Goal: Task Accomplishment & Management: Manage account settings

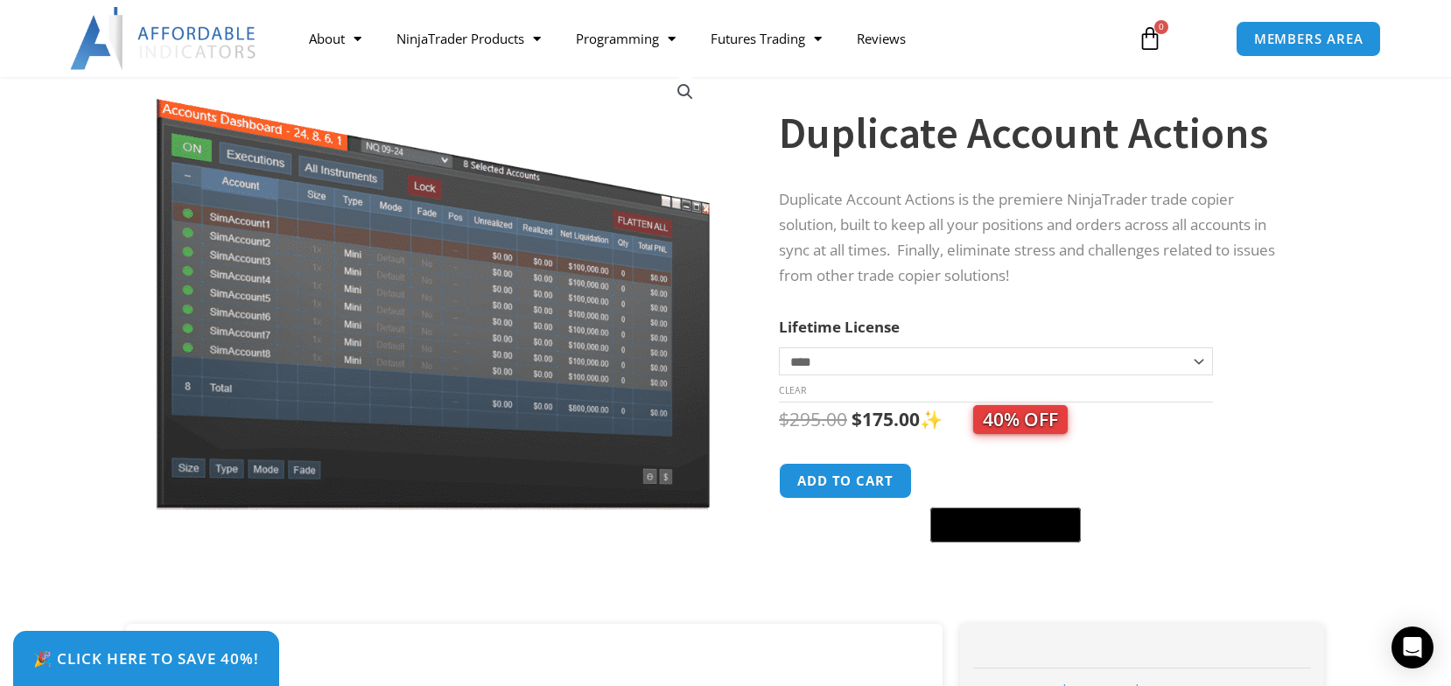
scroll to position [115, 0]
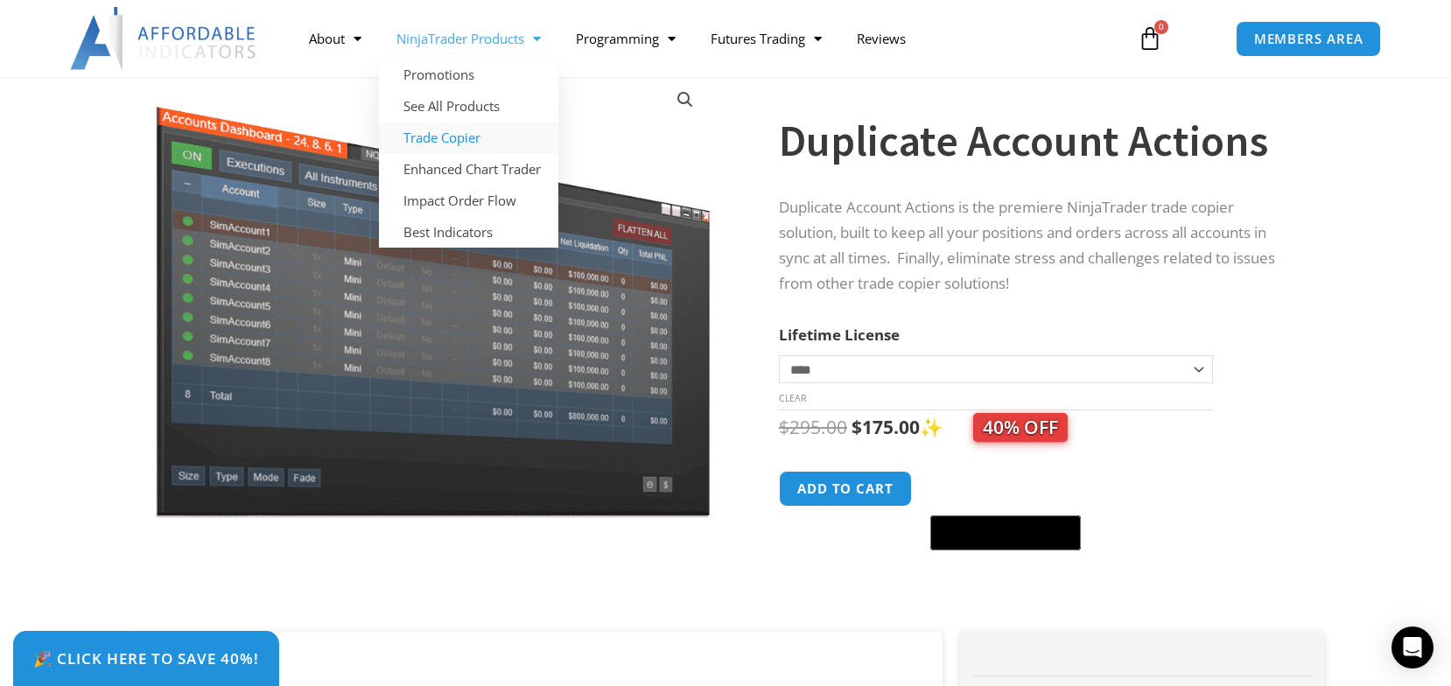
click at [439, 140] on link "Trade Copier" at bounding box center [468, 137] width 179 height 31
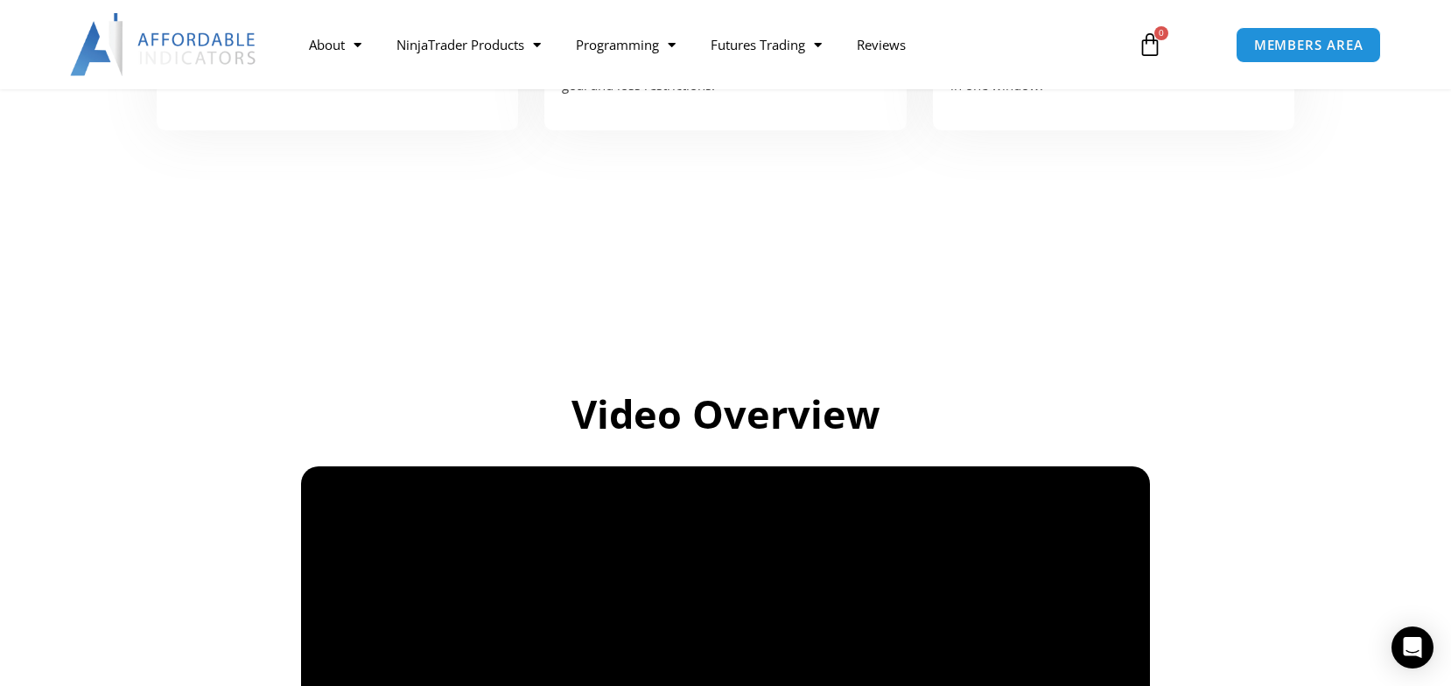
scroll to position [997, 0]
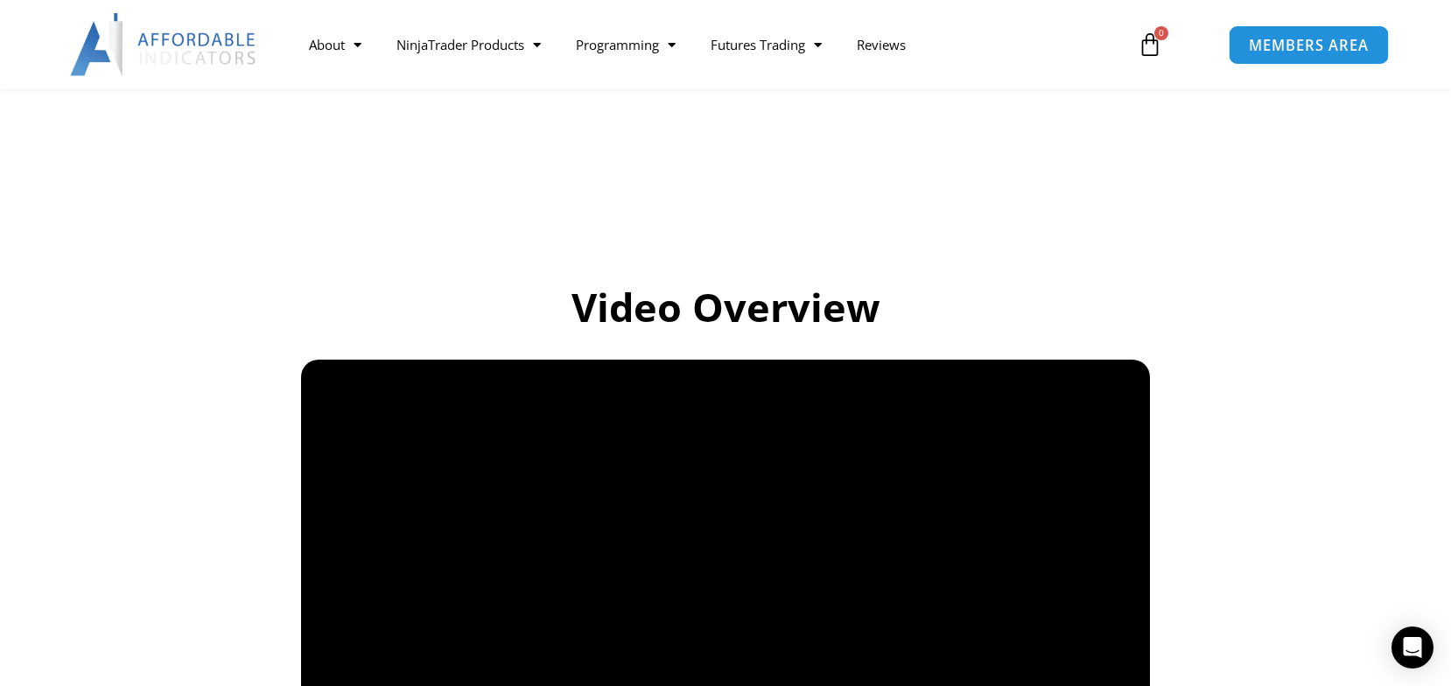
click at [1261, 54] on link "MEMBERS AREA" at bounding box center [1308, 43] width 160 height 39
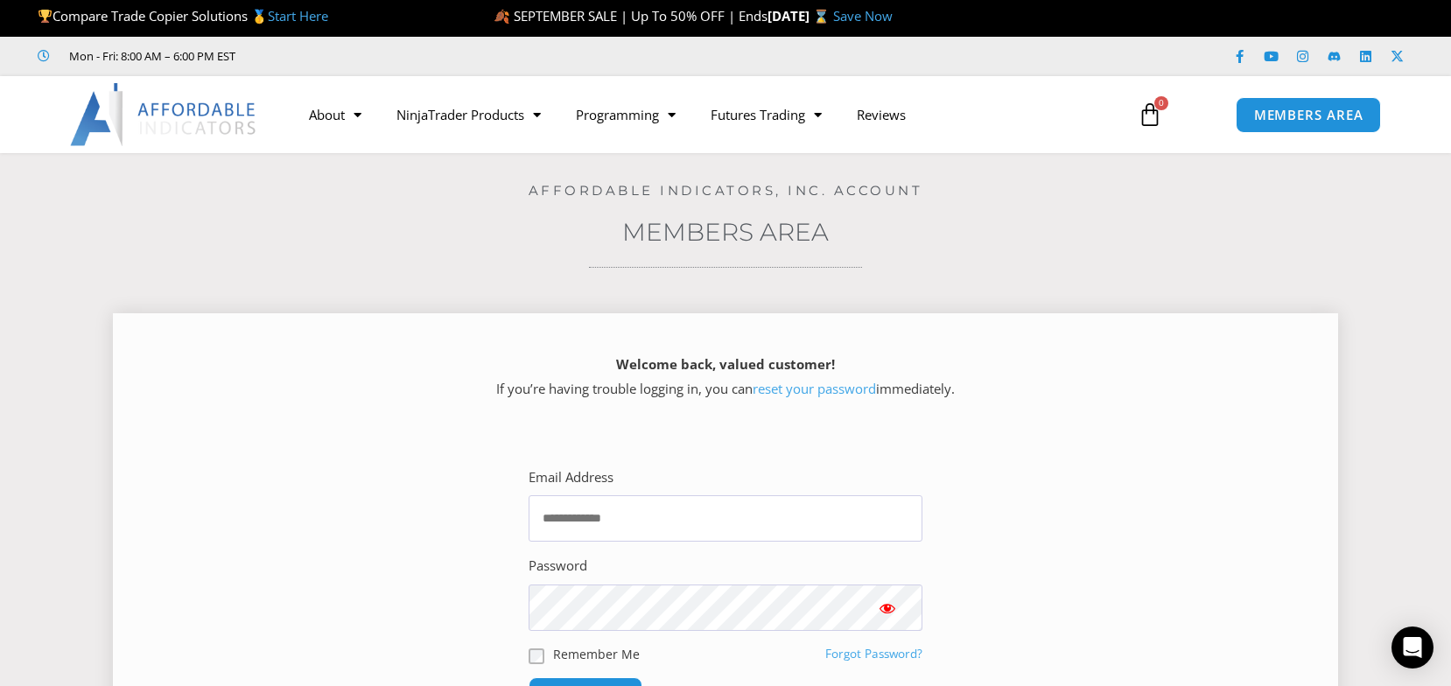
scroll to position [3, 0]
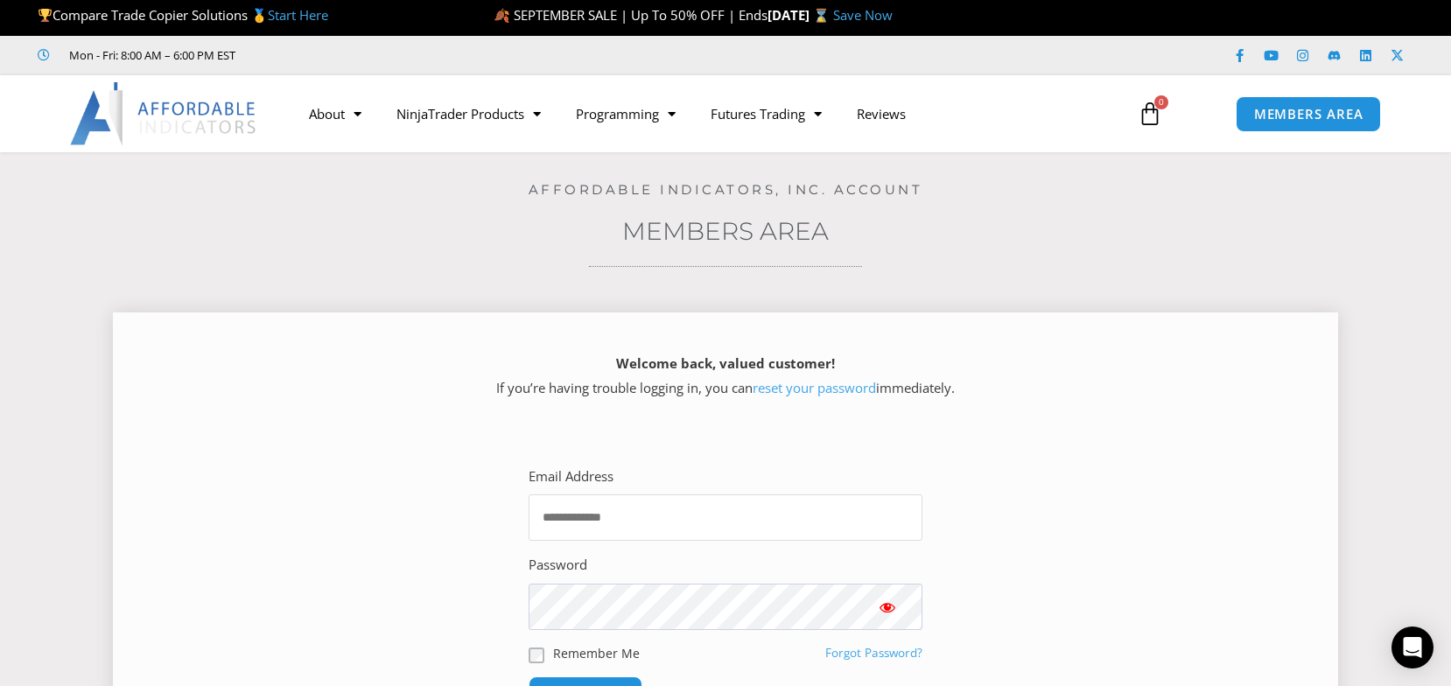
click at [726, 520] on input "Email Address" at bounding box center [725, 517] width 394 height 46
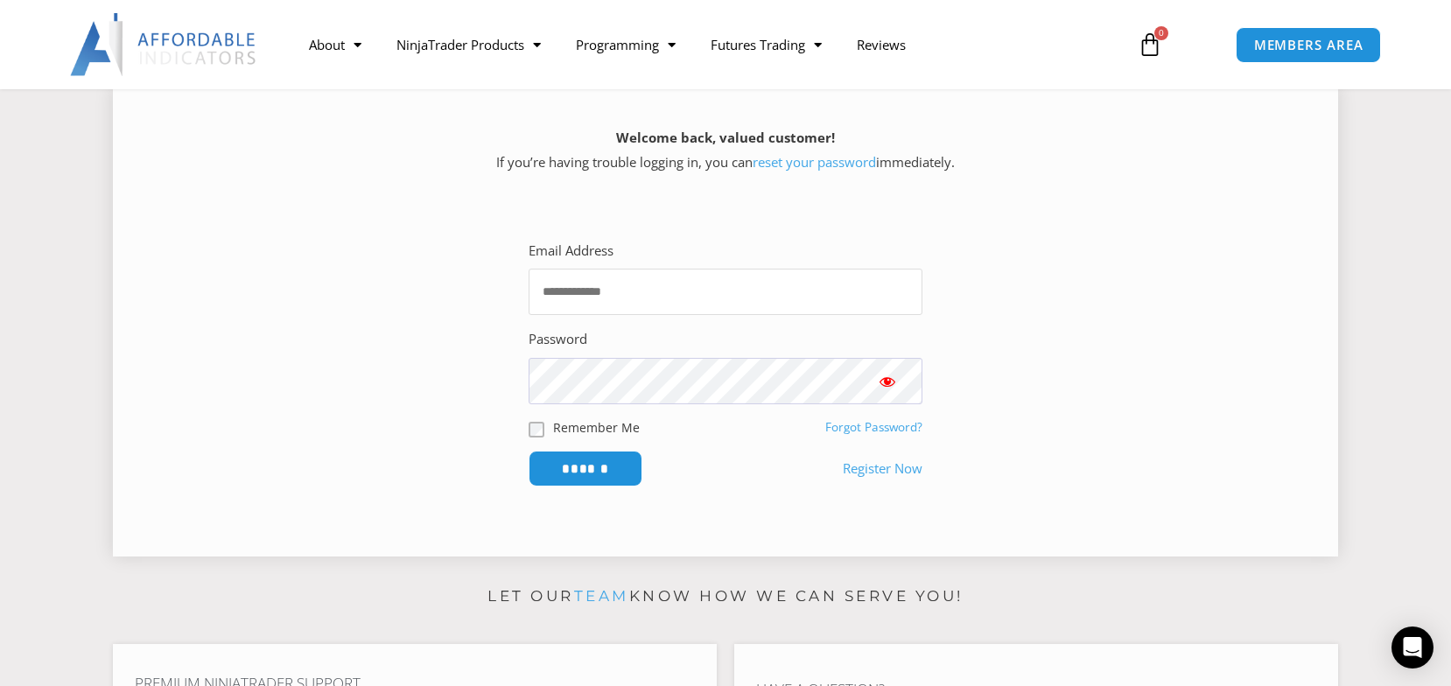
scroll to position [228, 0]
click at [594, 297] on input "Email Address" at bounding box center [725, 292] width 394 height 46
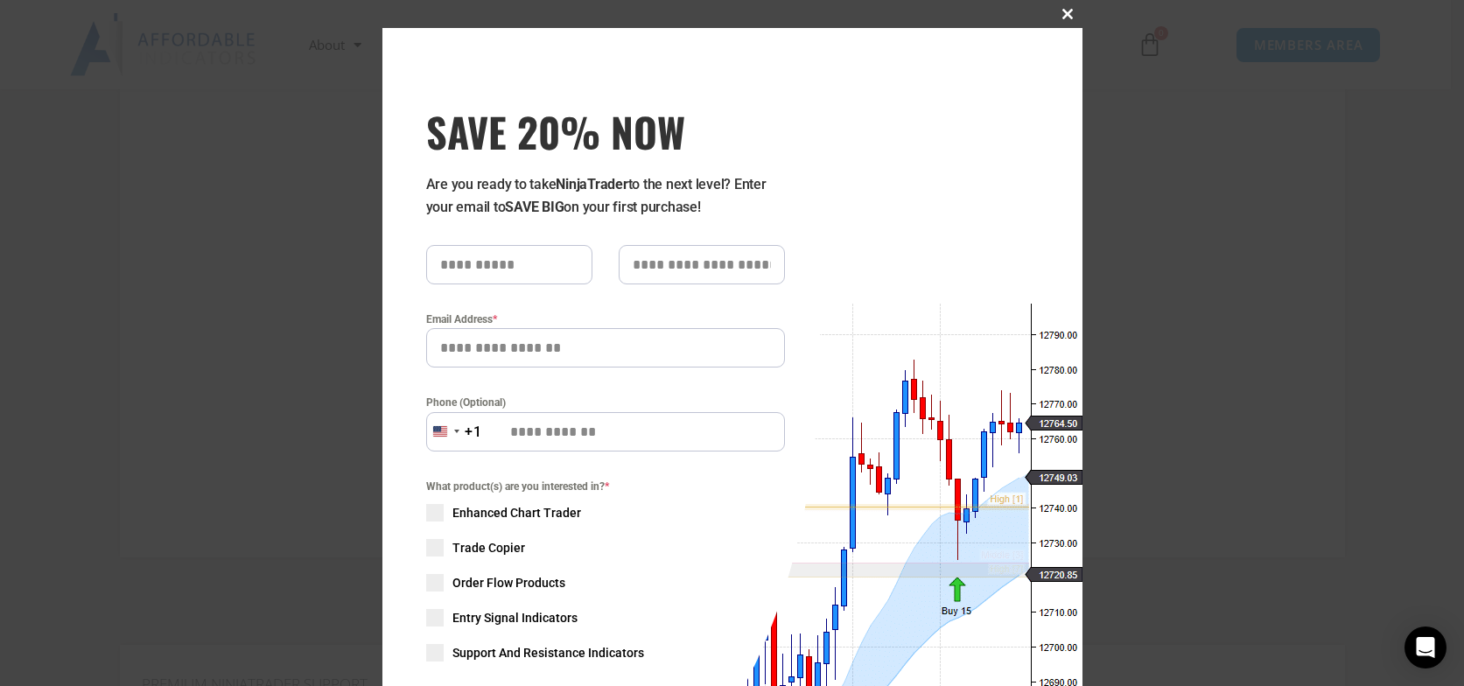
click at [1058, 16] on span "SAVE 20% NOW popup" at bounding box center [1068, 14] width 28 height 10
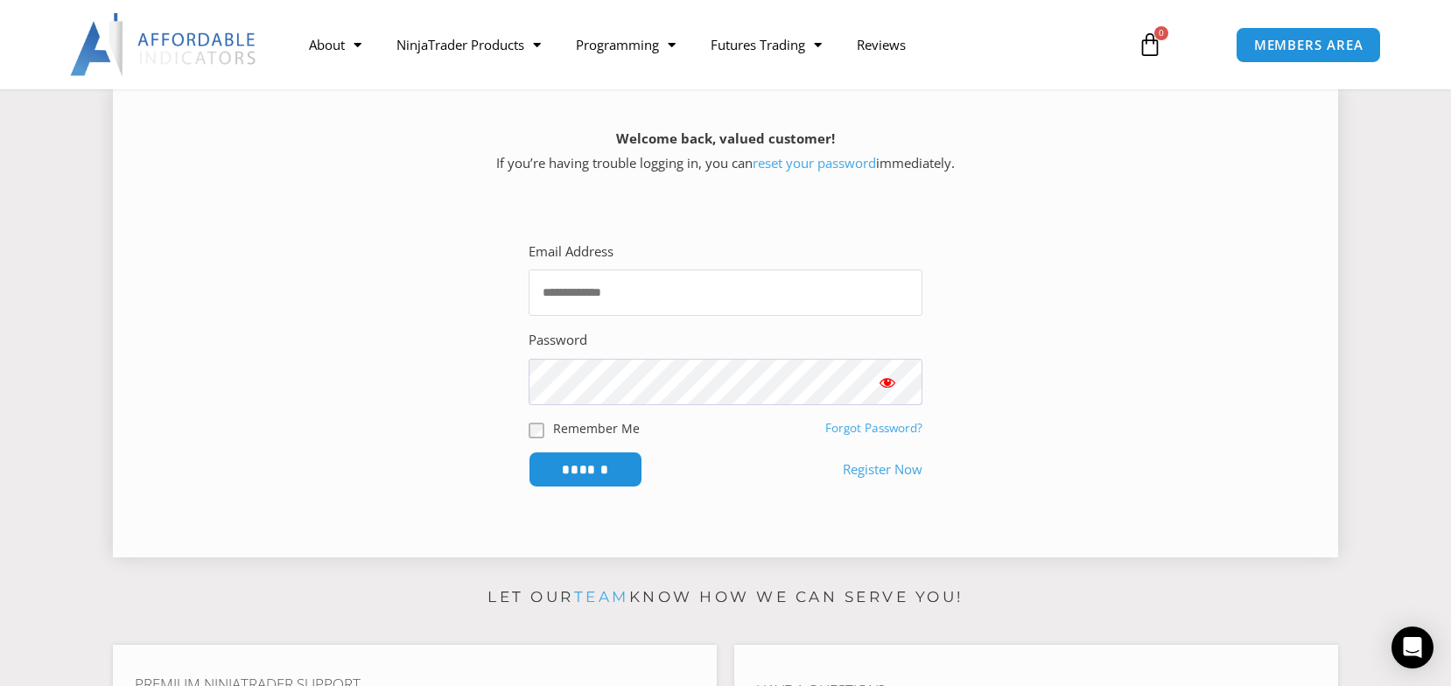
click at [623, 290] on input "Email Address" at bounding box center [725, 292] width 394 height 46
type input "**********"
click at [837, 435] on link "Forgot Password?" at bounding box center [873, 428] width 97 height 16
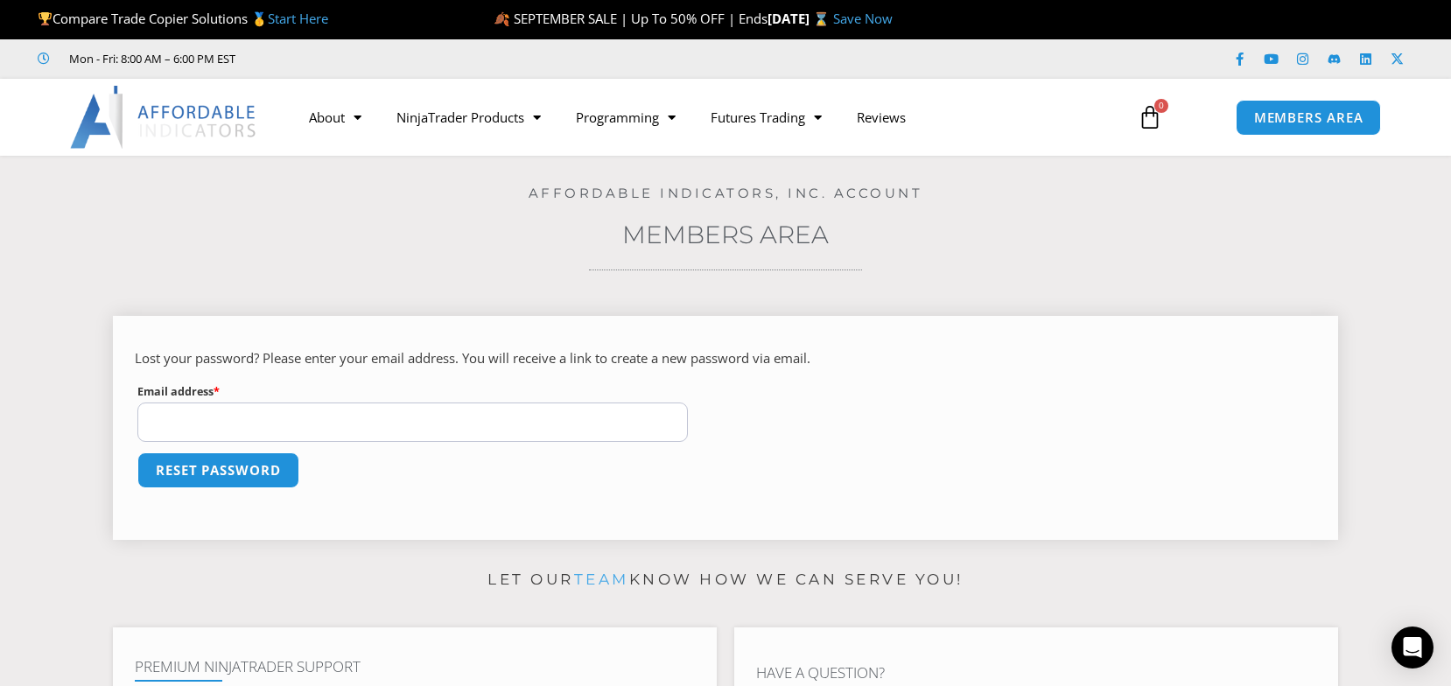
click at [471, 424] on input "Email address * Required" at bounding box center [412, 421] width 550 height 39
type input "**********"
click at [255, 480] on button "Reset password" at bounding box center [218, 470] width 170 height 38
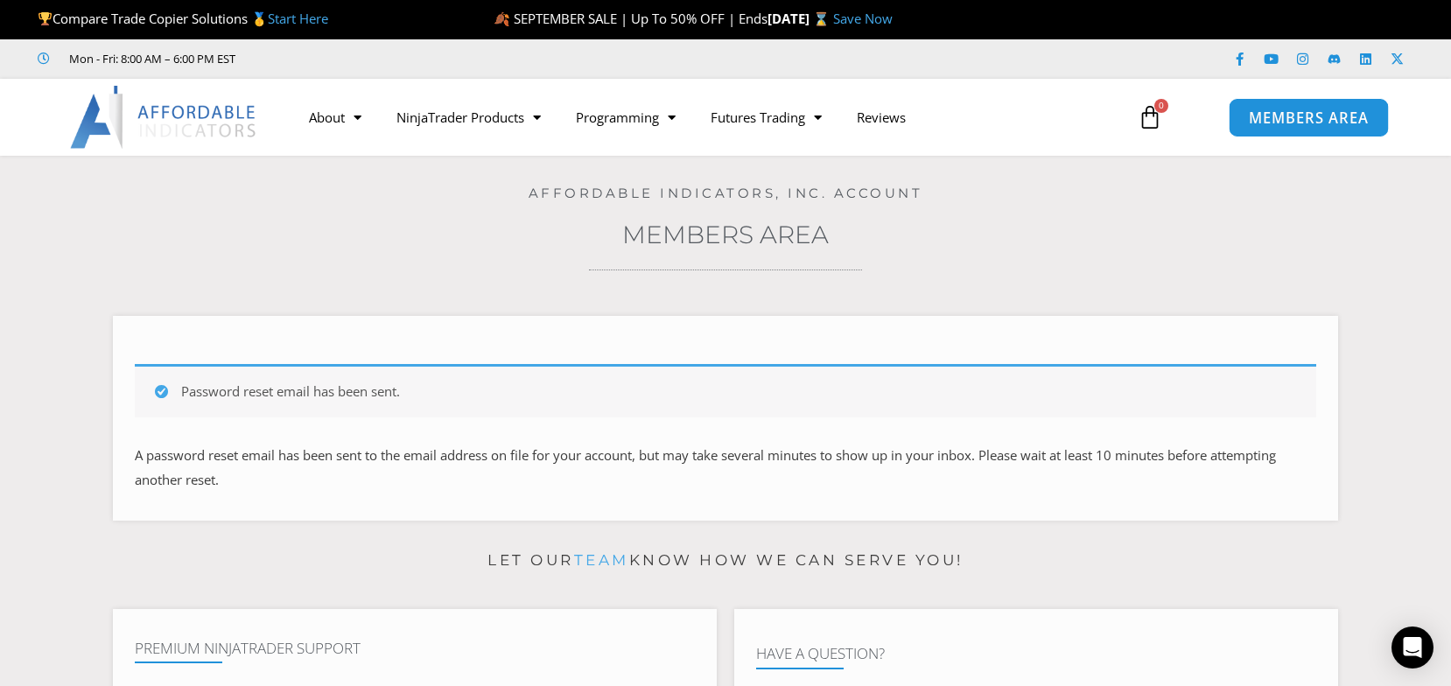
click at [1262, 115] on span "MEMBERS AREA" at bounding box center [1308, 117] width 120 height 15
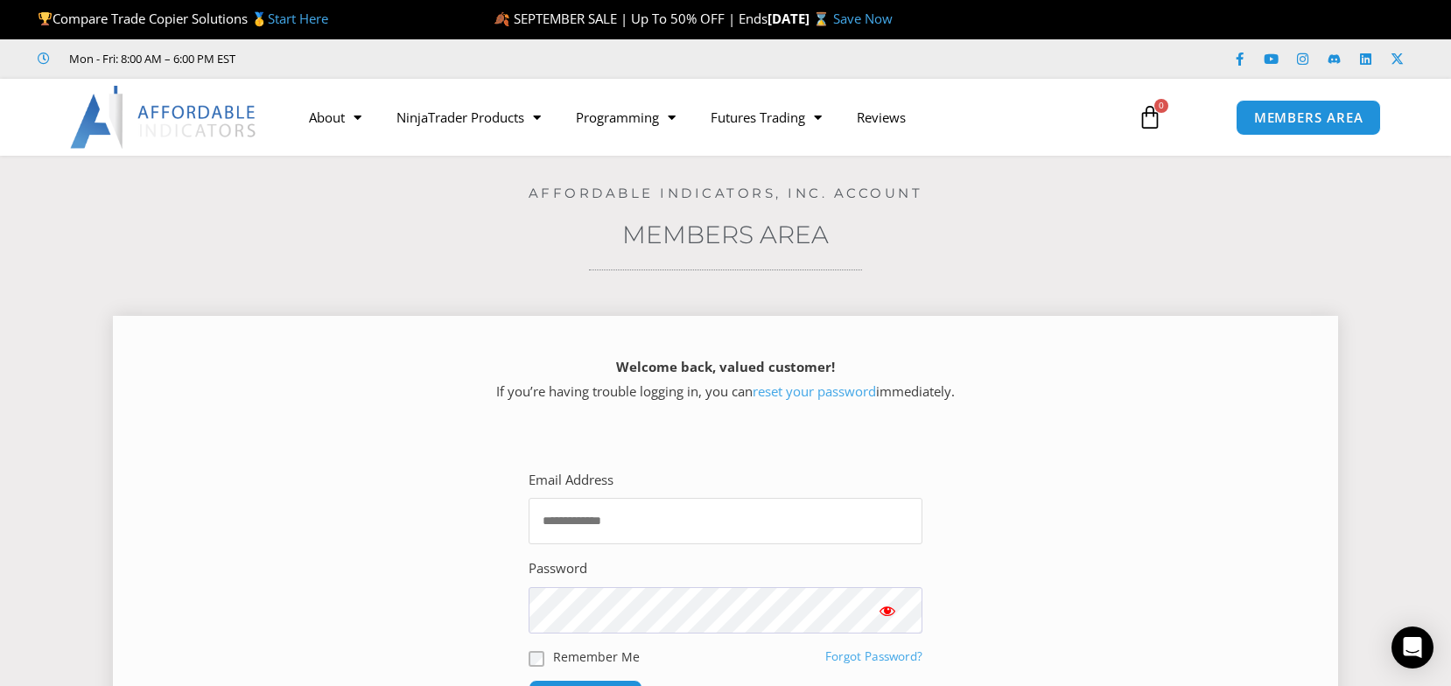
click at [602, 514] on input "Email Address" at bounding box center [725, 521] width 394 height 46
type input "**********"
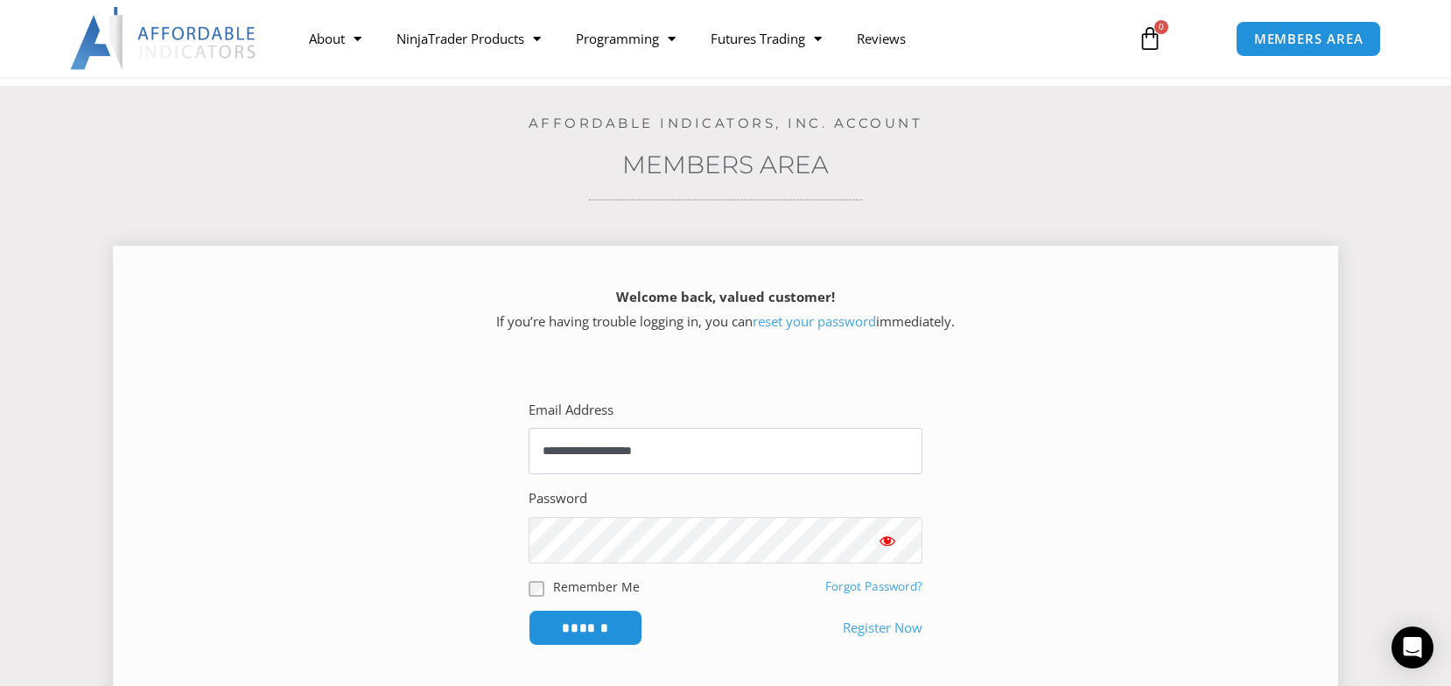
scroll to position [106, 0]
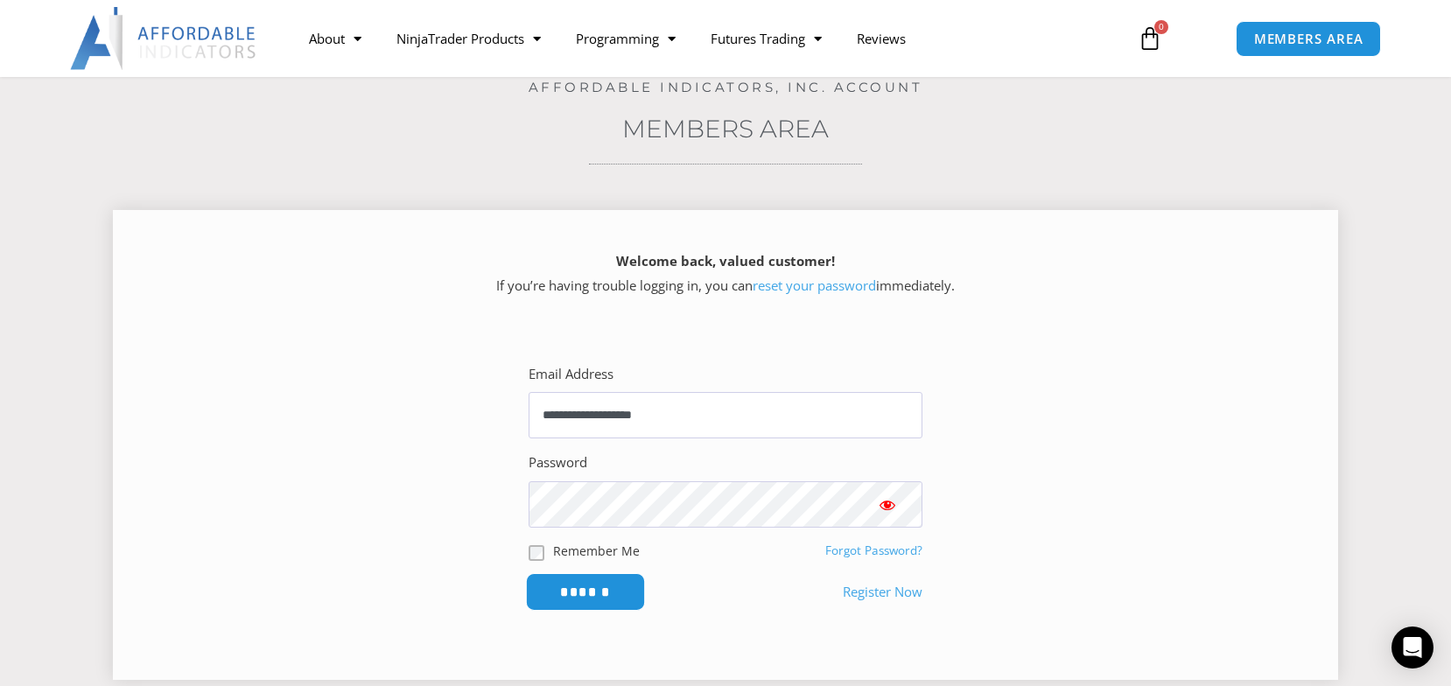
click at [585, 594] on input "******" at bounding box center [586, 592] width 120 height 38
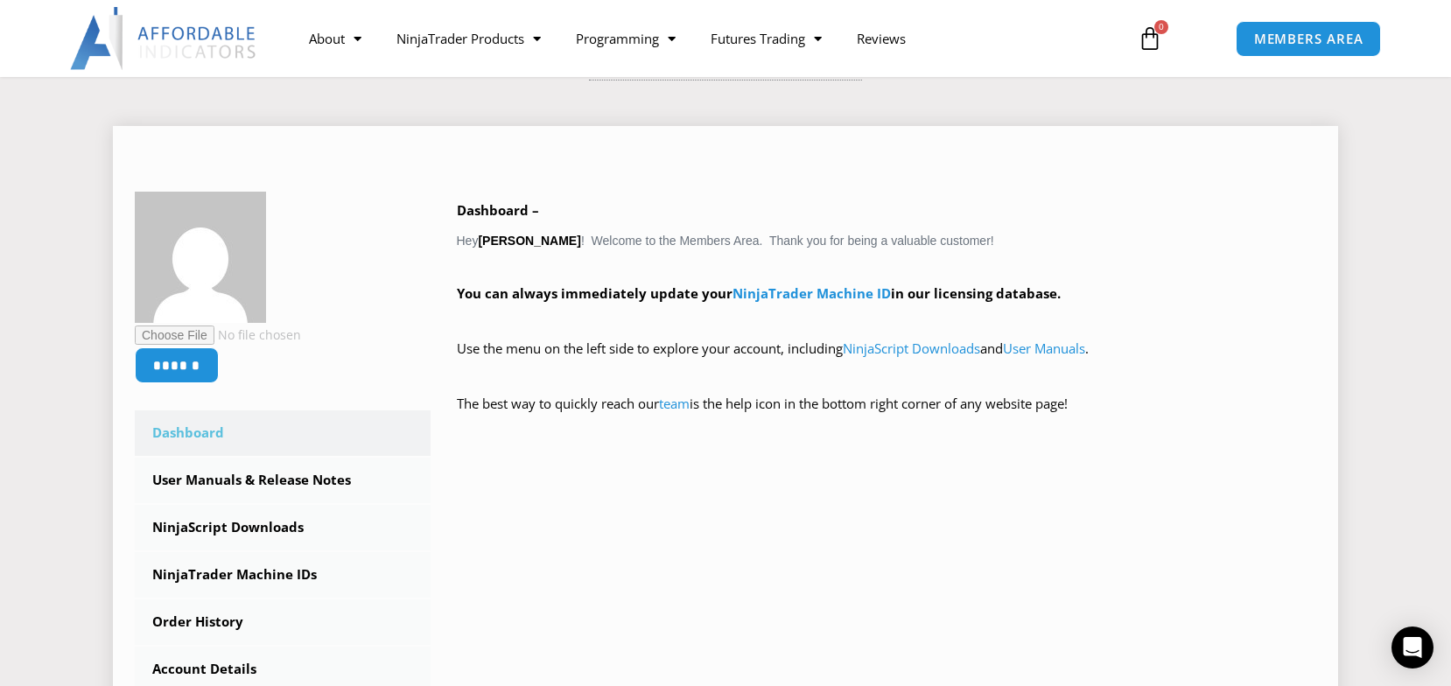
scroll to position [191, 0]
click at [311, 476] on link "User Manuals & Release Notes" at bounding box center [283, 479] width 296 height 45
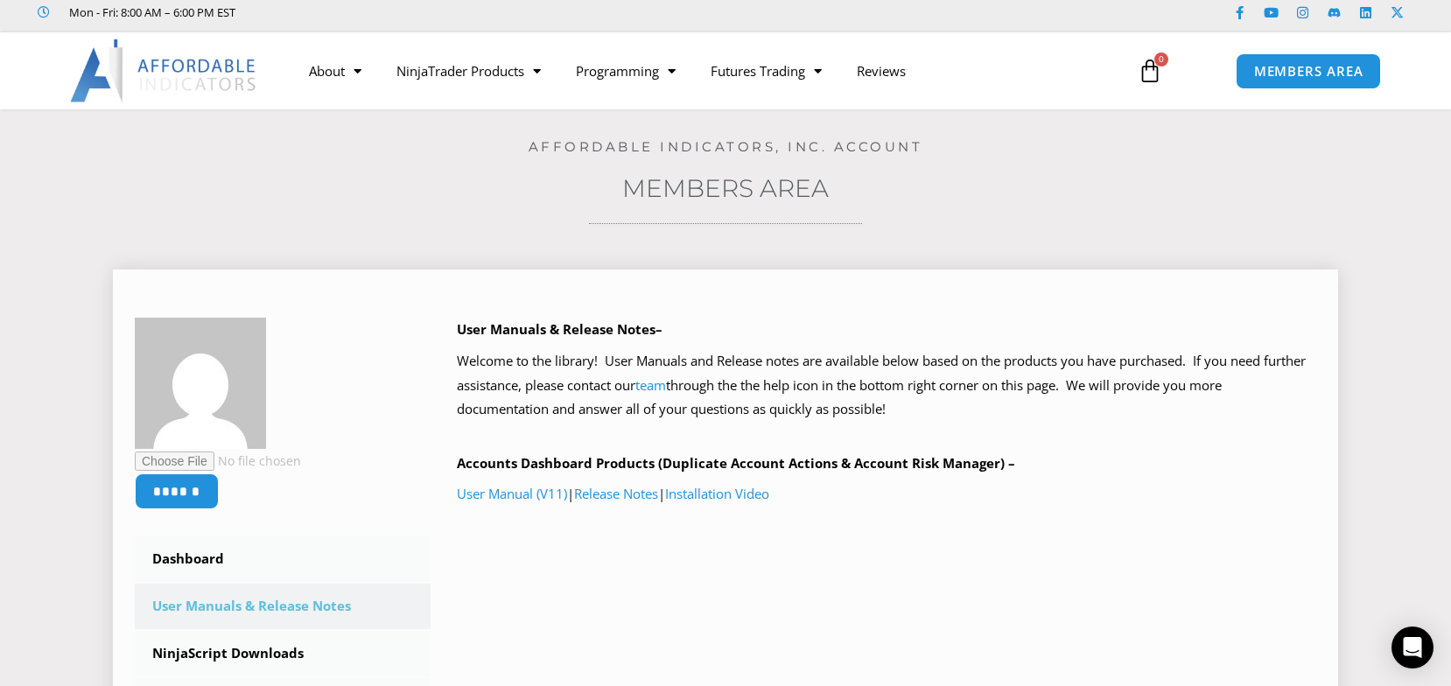
scroll to position [63, 0]
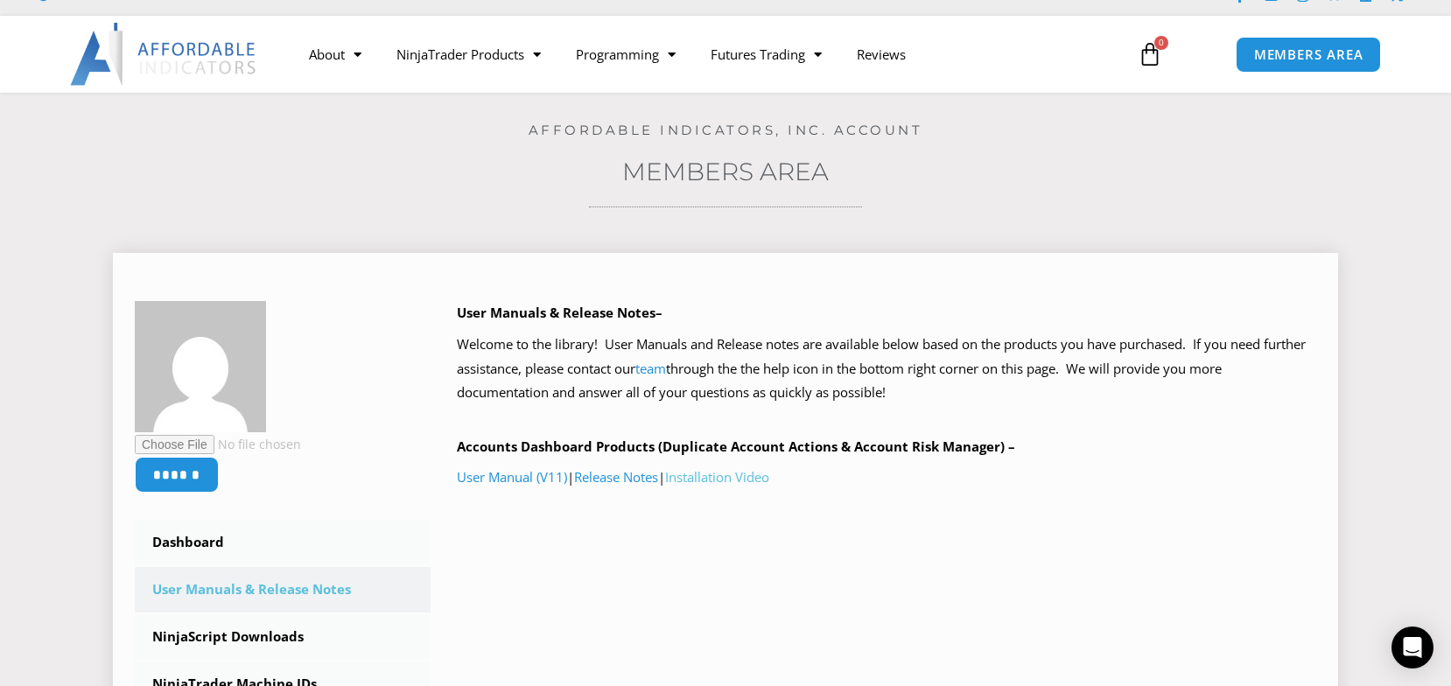
click at [728, 478] on link "Installation Video" at bounding box center [717, 476] width 104 height 17
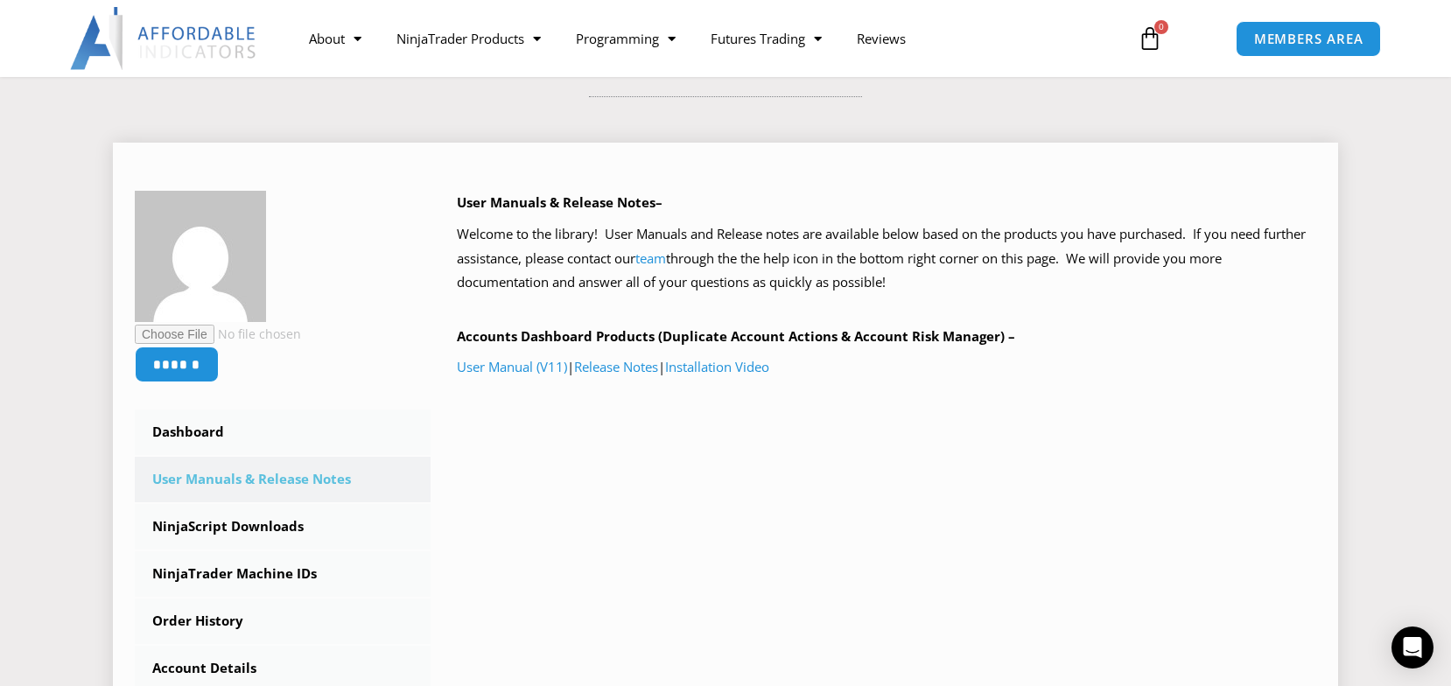
scroll to position [193, 0]
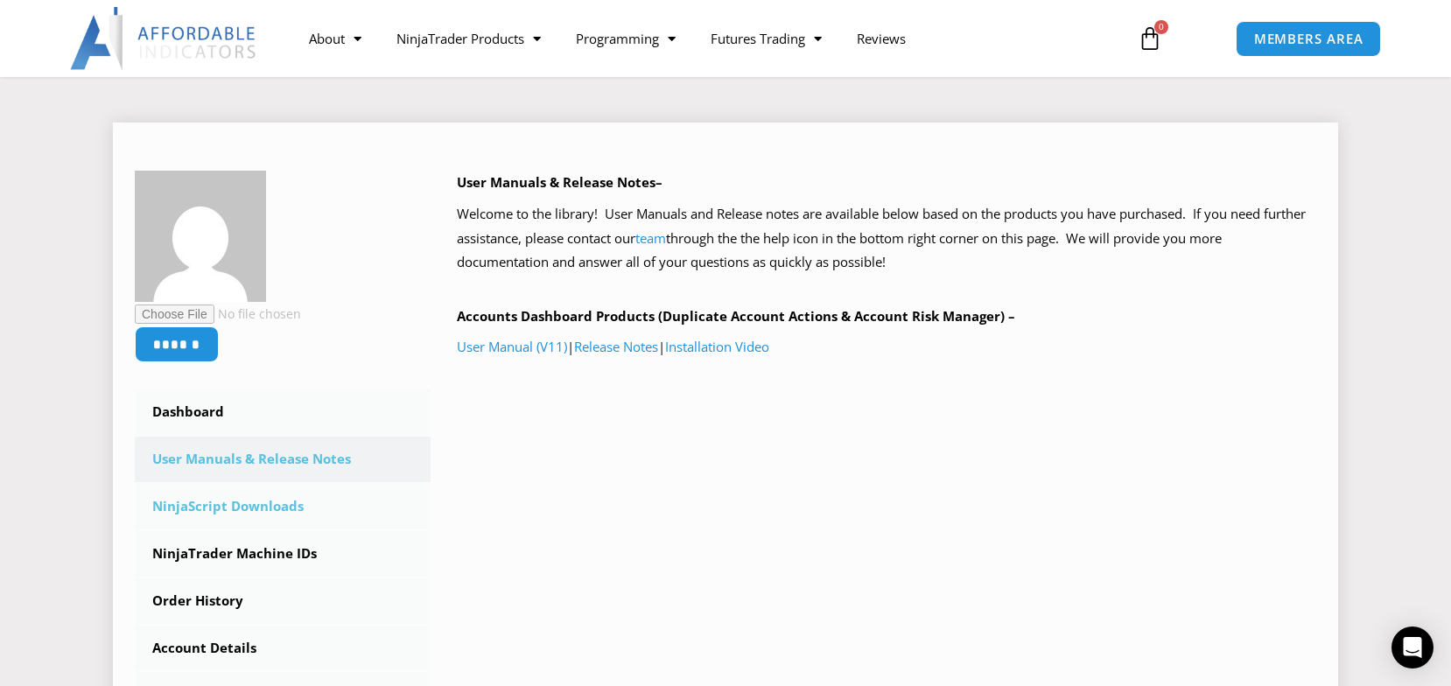
click at [285, 506] on link "NinjaScript Downloads" at bounding box center [283, 506] width 296 height 45
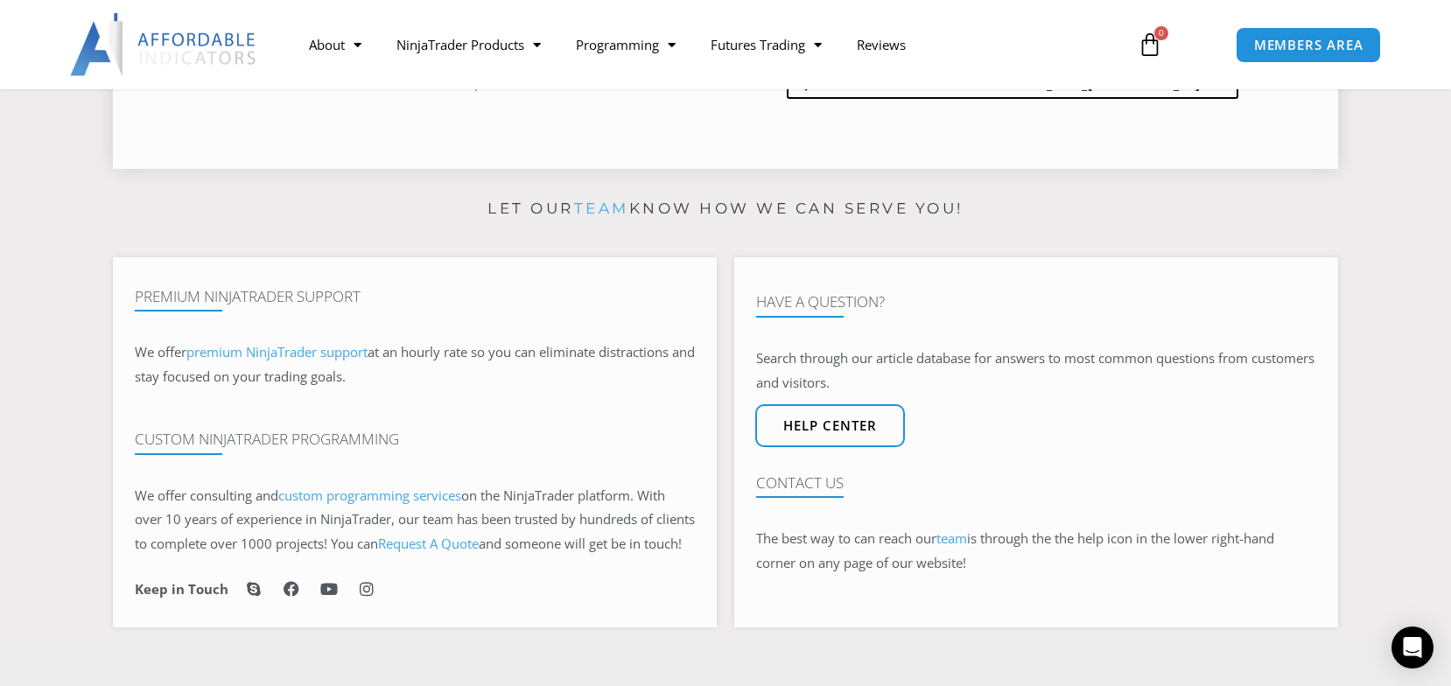
scroll to position [1010, 0]
